Goal: Task Accomplishment & Management: Complete application form

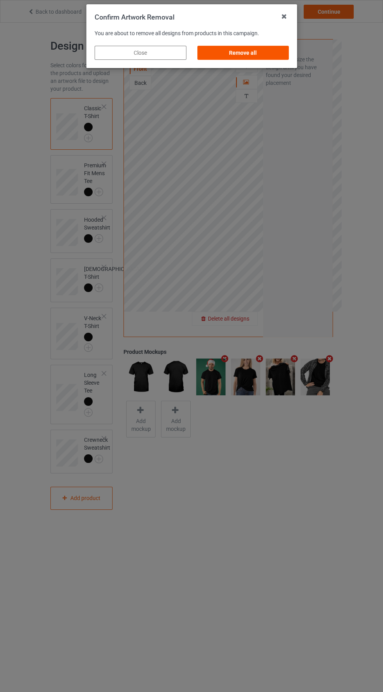
click at [256, 46] on div "Remove all" at bounding box center [243, 53] width 92 height 14
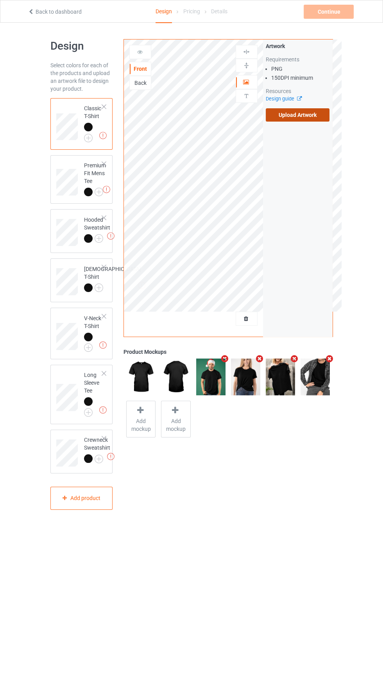
click at [290, 114] on label "Upload Artwork" at bounding box center [298, 114] width 64 height 13
click at [0, 0] on input "Upload Artwork" at bounding box center [0, 0] width 0 height 0
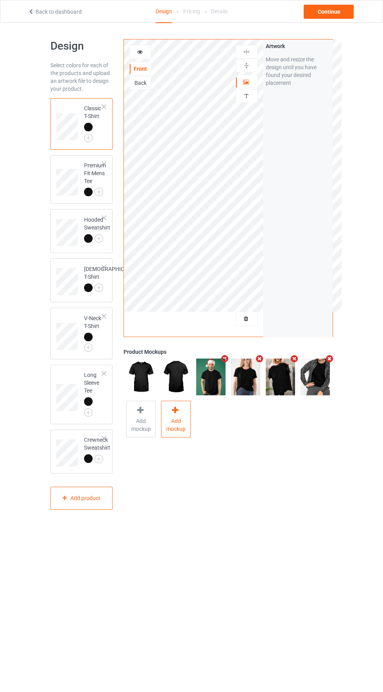
click at [176, 417] on span "Add mockup" at bounding box center [175, 425] width 29 height 16
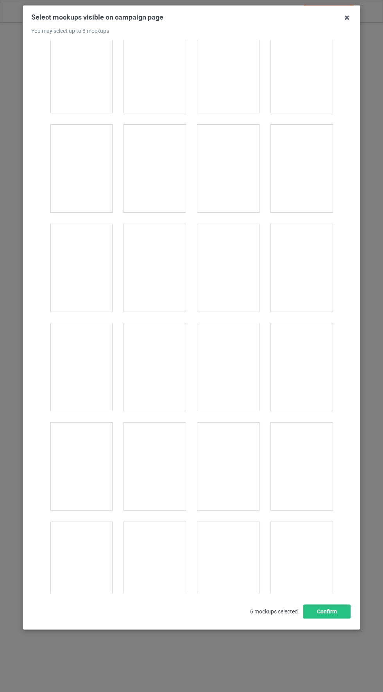
scroll to position [3114, 0]
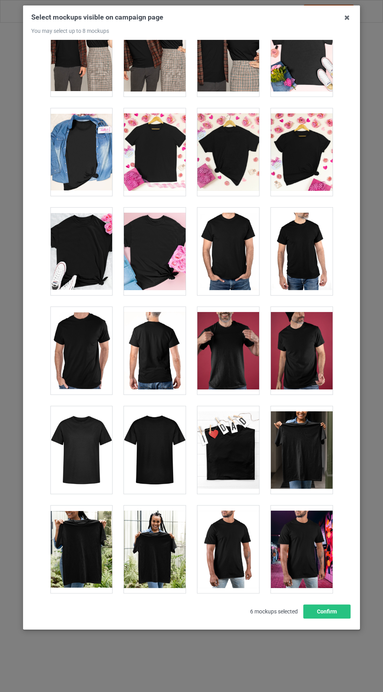
click at [84, 436] on div at bounding box center [81, 450] width 62 height 88
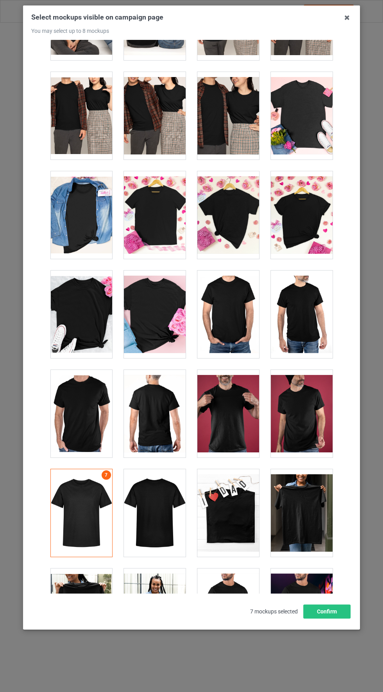
scroll to position [3051, 0]
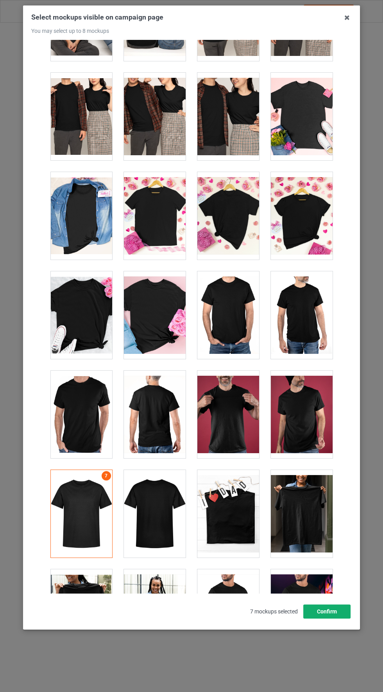
click at [327, 618] on button "Confirm" at bounding box center [326, 611] width 47 height 14
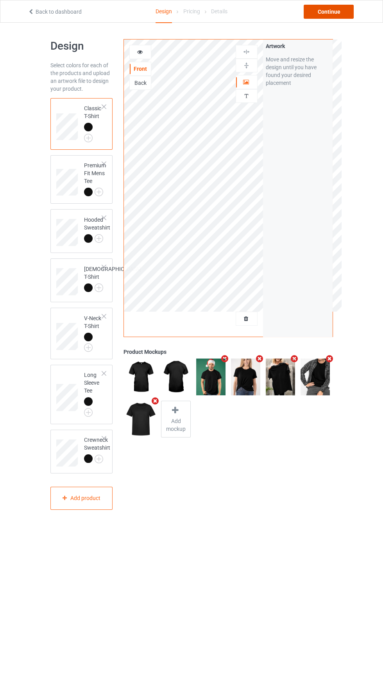
click at [337, 9] on div "Continue" at bounding box center [329, 12] width 50 height 14
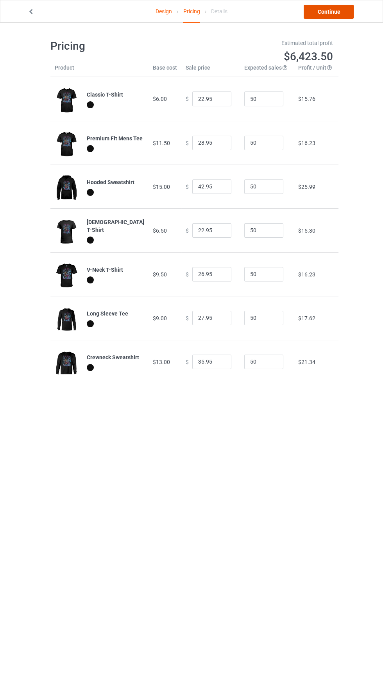
click at [335, 12] on link "Continue" at bounding box center [329, 12] width 50 height 14
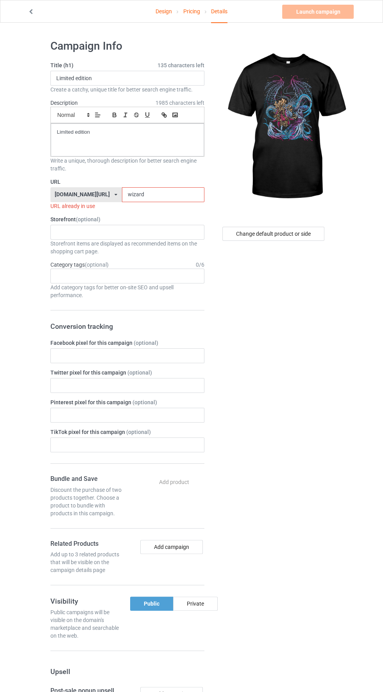
click at [159, 194] on input "wizard" at bounding box center [163, 194] width 82 height 15
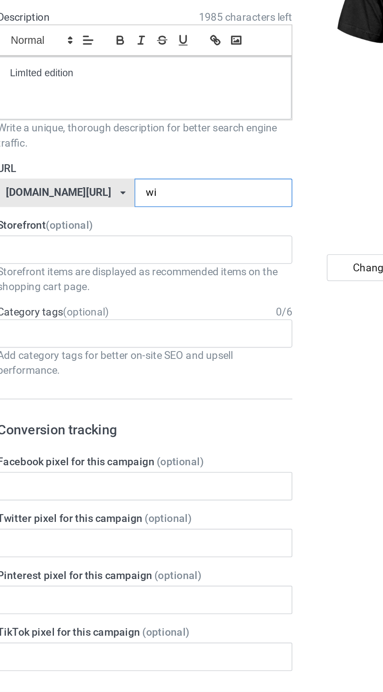
type input "w"
type input "Anta"
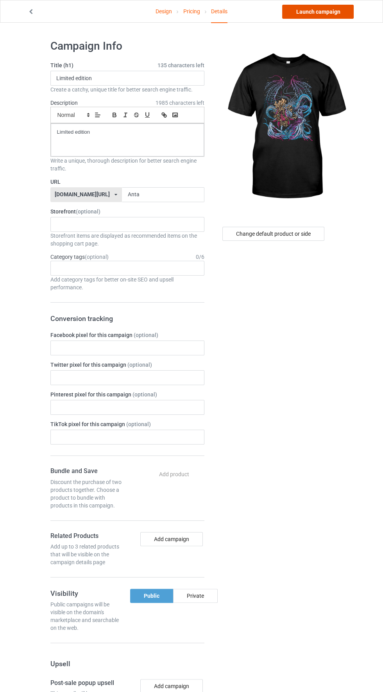
click at [323, 11] on link "Launch campaign" at bounding box center [318, 12] width 72 height 14
